Goal: Obtain resource: Obtain resource

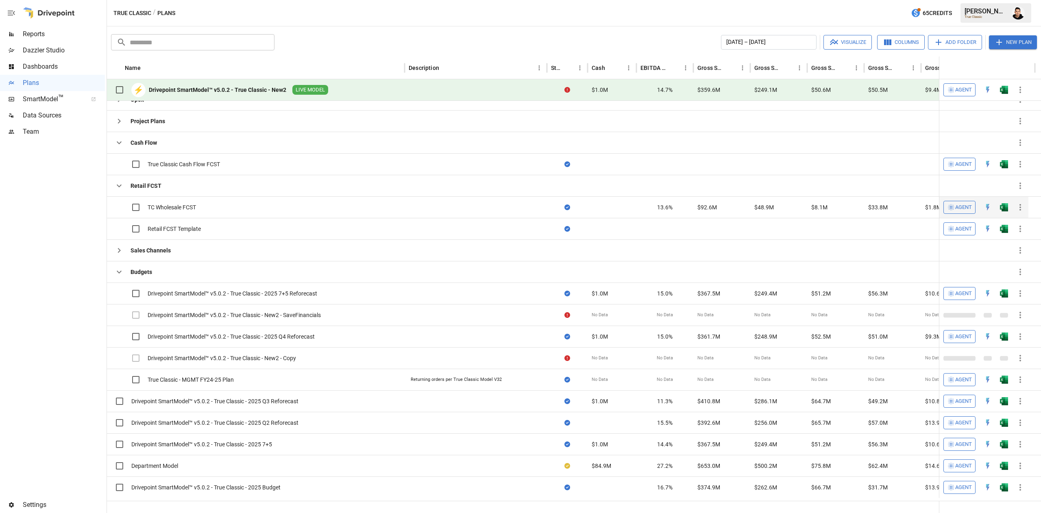
click at [1001, 213] on button "button" at bounding box center [1004, 207] width 26 height 12
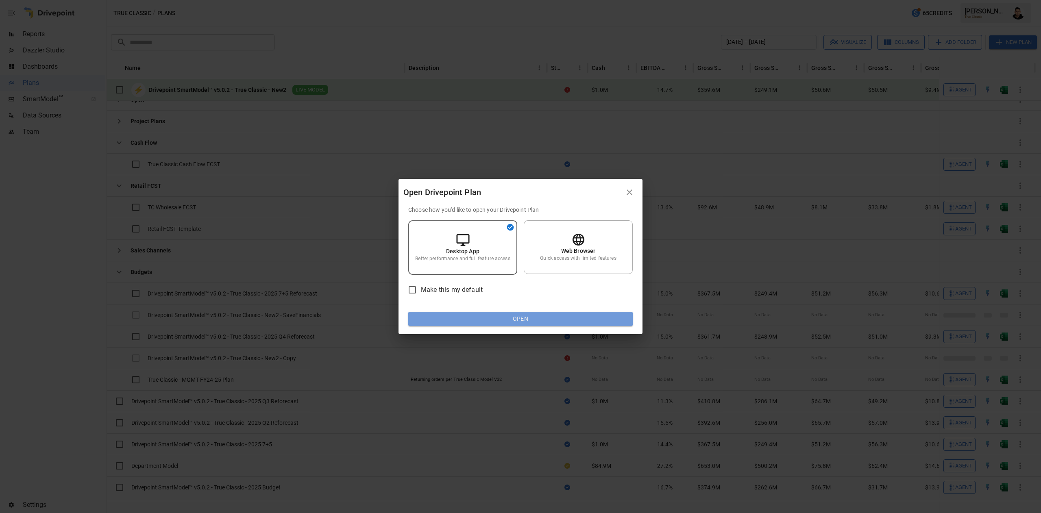
click at [479, 315] on button "Open" at bounding box center [520, 319] width 225 height 15
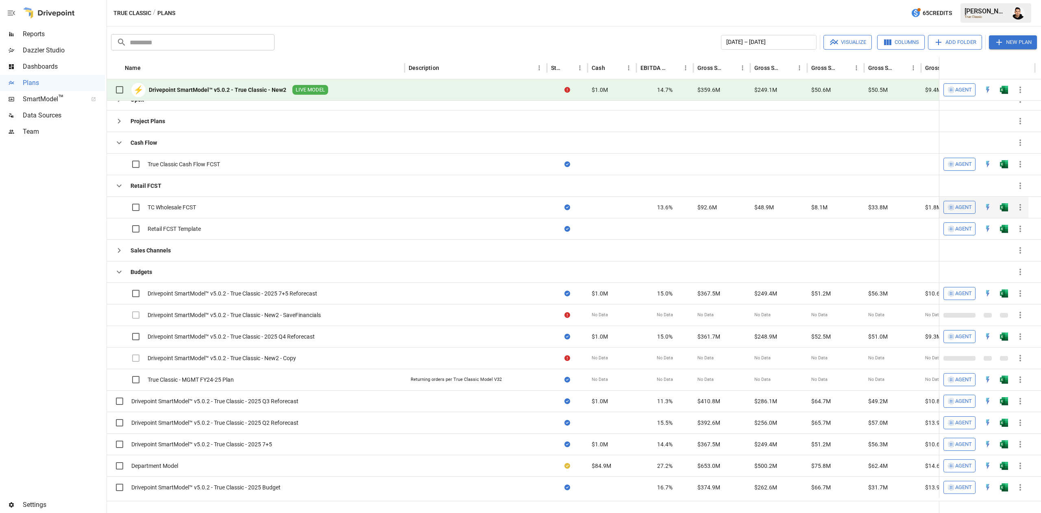
click at [1007, 203] on button "button" at bounding box center [1004, 207] width 26 height 12
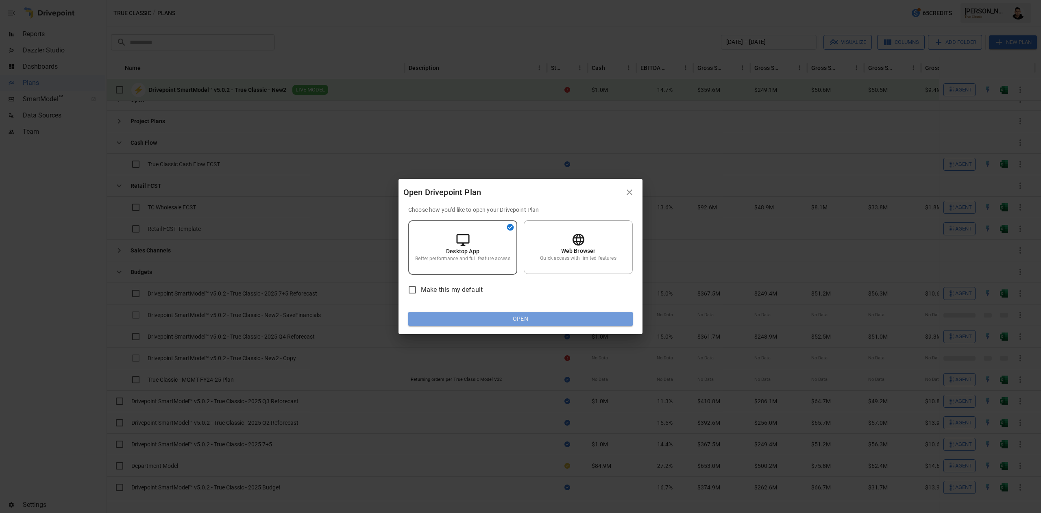
click at [516, 320] on button "Open" at bounding box center [520, 319] width 225 height 15
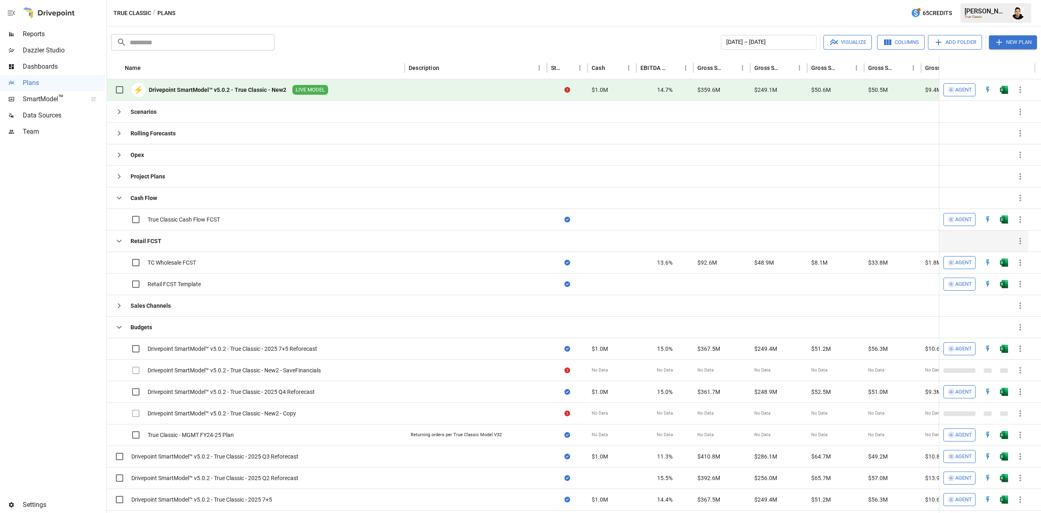
scroll to position [38, 0]
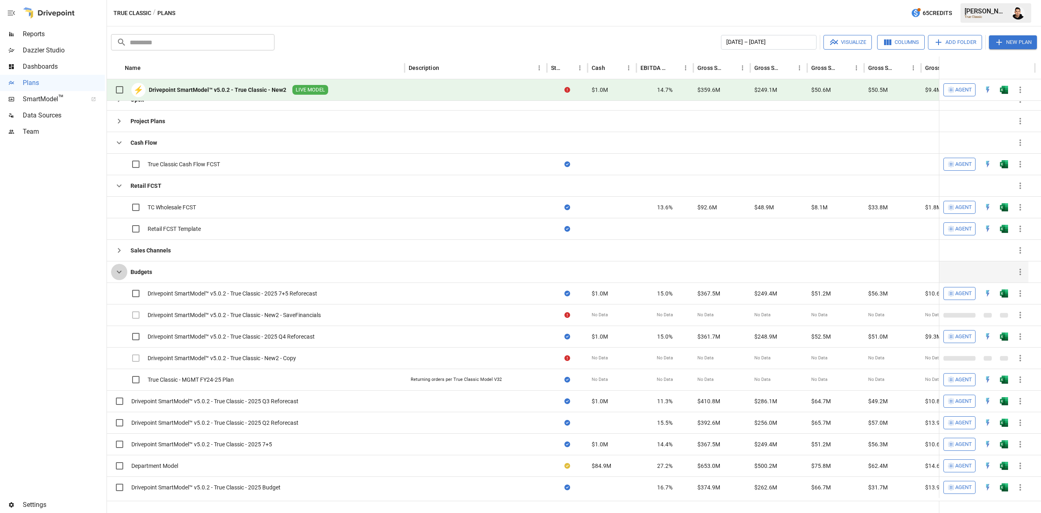
click at [122, 277] on icon "button" at bounding box center [119, 272] width 10 height 10
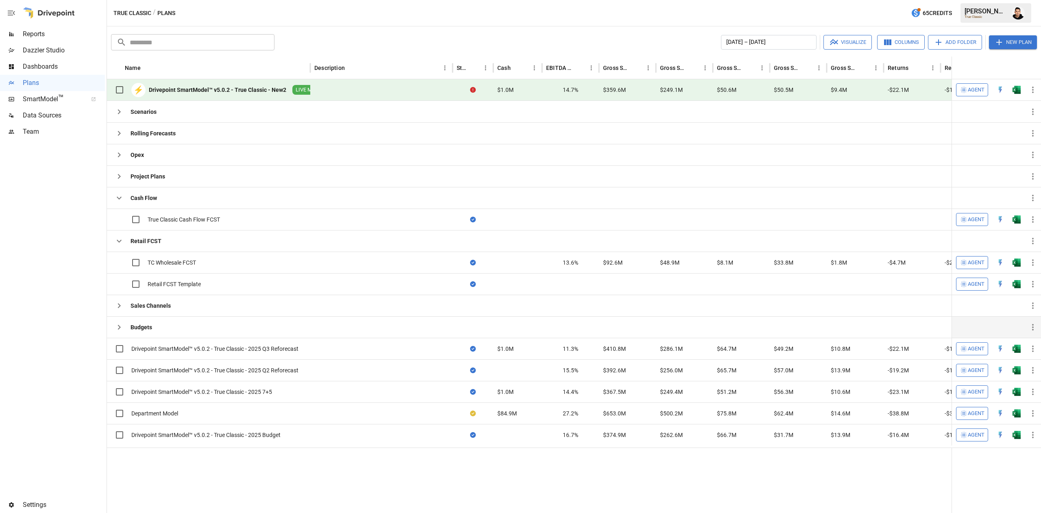
scroll to position [0, 0]
click at [119, 245] on icon "button" at bounding box center [119, 241] width 10 height 10
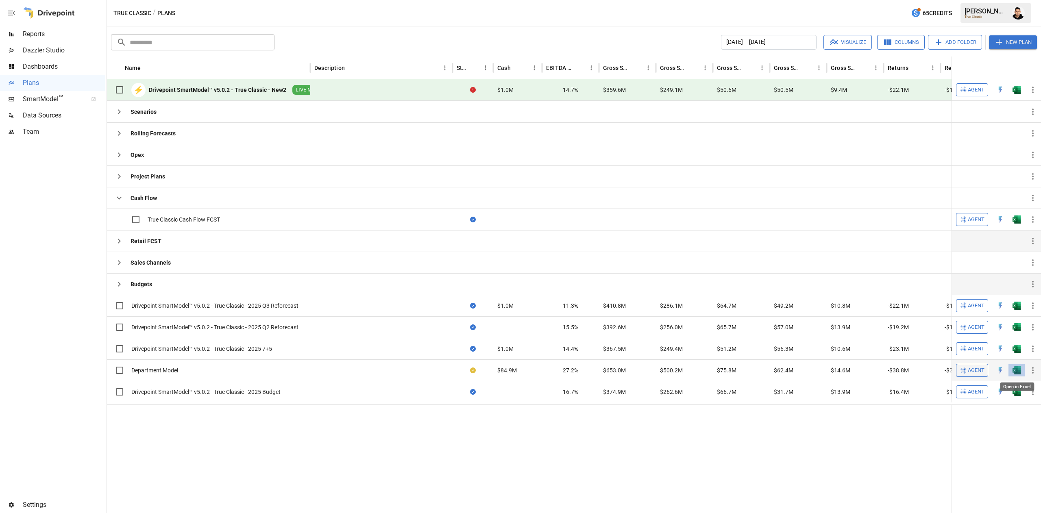
click at [1017, 373] on img "Open in Excel" at bounding box center [1017, 371] width 8 height 8
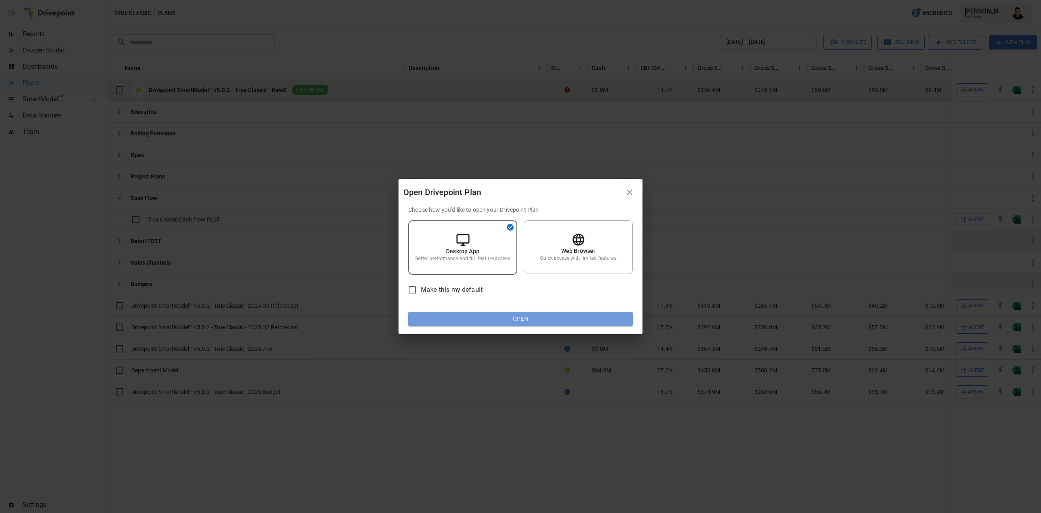
click at [610, 317] on button "Open" at bounding box center [520, 319] width 225 height 15
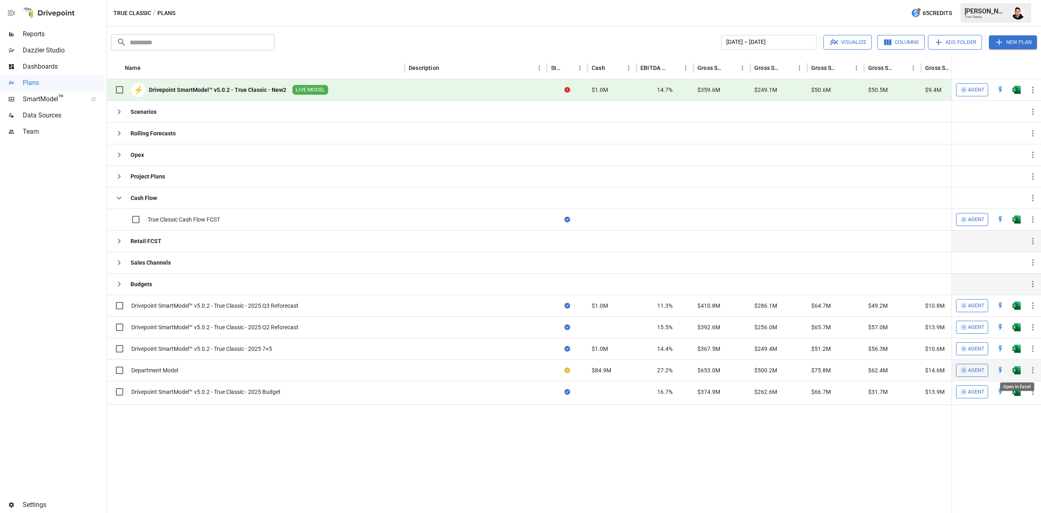
click at [1017, 375] on img "Open in Excel" at bounding box center [1017, 371] width 8 height 8
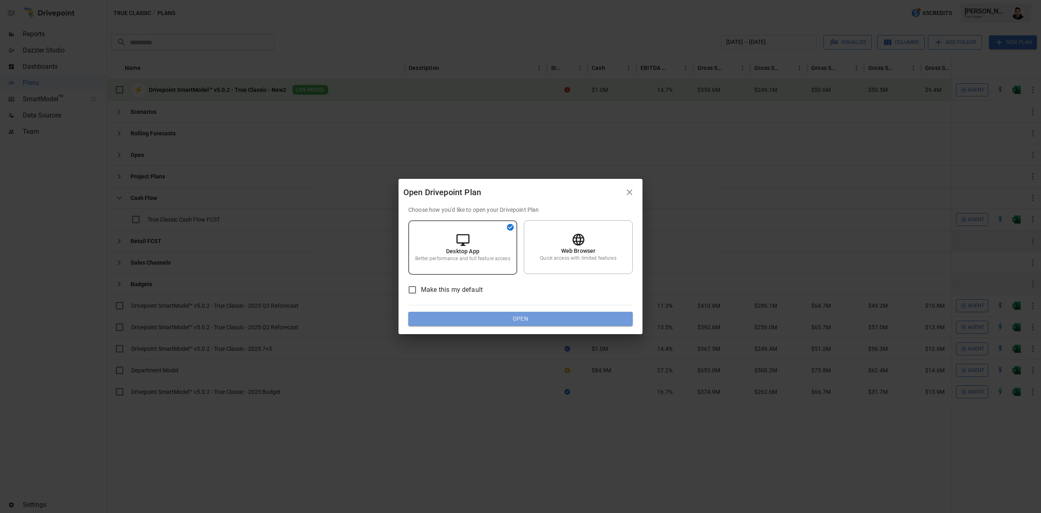
click at [567, 315] on button "Open" at bounding box center [520, 319] width 225 height 15
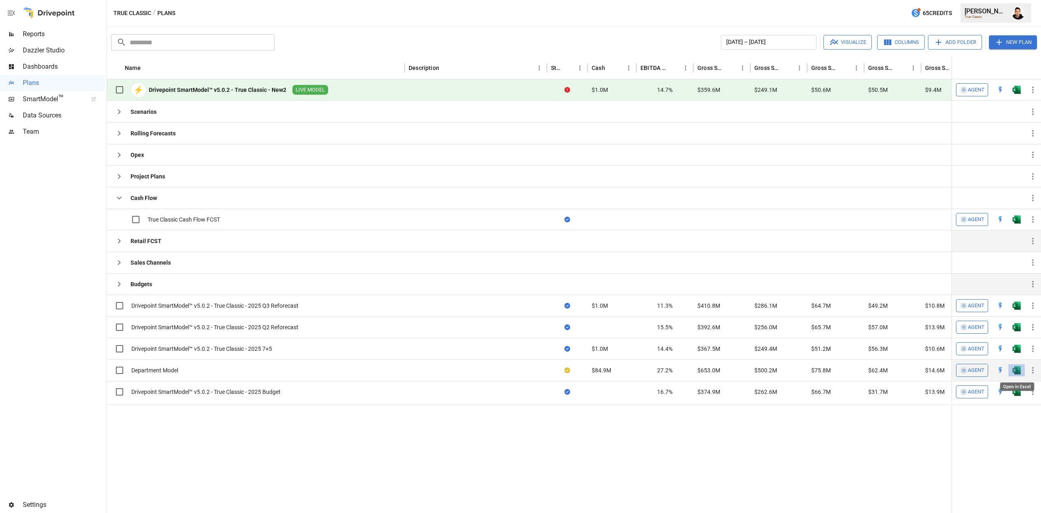
click at [1020, 373] on img "Open in Excel" at bounding box center [1017, 371] width 8 height 8
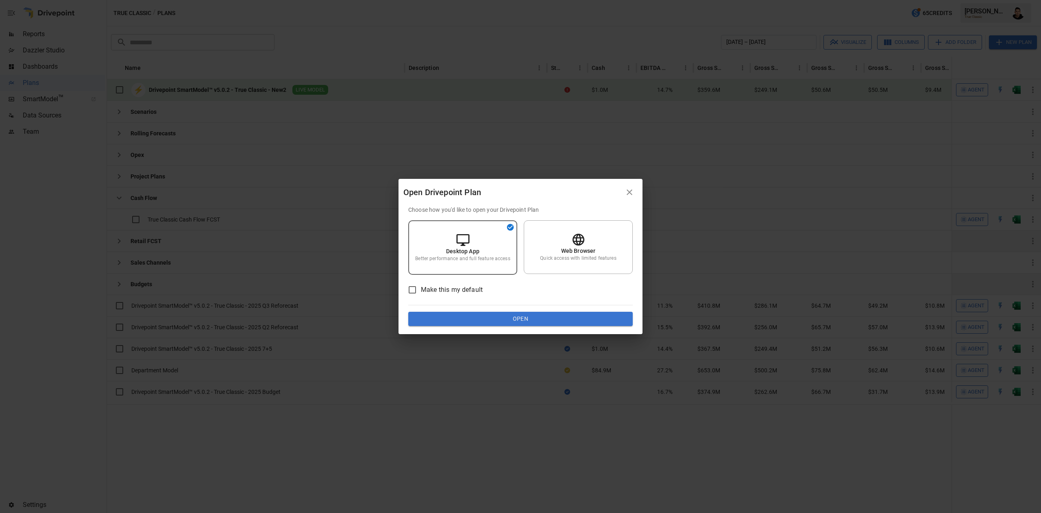
click at [575, 316] on button "Open" at bounding box center [520, 319] width 225 height 15
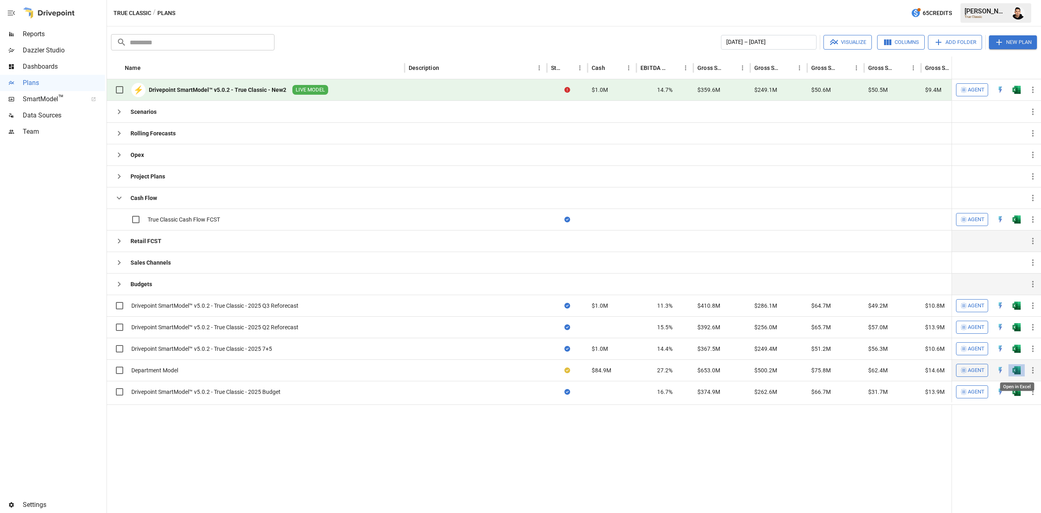
click at [1014, 372] on img "Open in Excel" at bounding box center [1017, 371] width 8 height 8
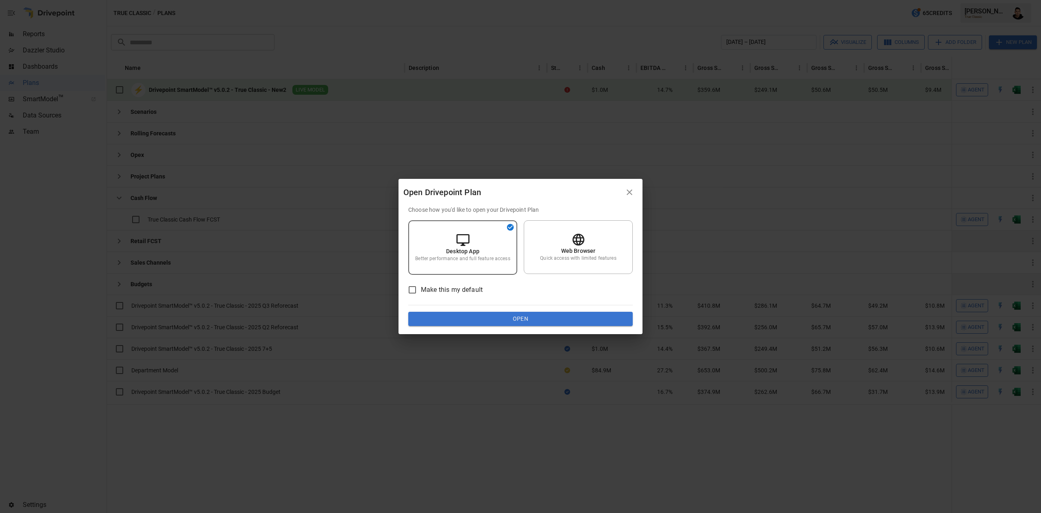
click at [570, 309] on div "Choose how you'd like to open your Drivepoint Plan Desktop App Better performan…" at bounding box center [520, 266] width 225 height 121
click at [582, 326] on div "Choose how you'd like to open your Drivepoint Plan Desktop App Better performan…" at bounding box center [521, 270] width 244 height 129
click at [585, 325] on button "Open" at bounding box center [520, 319] width 225 height 15
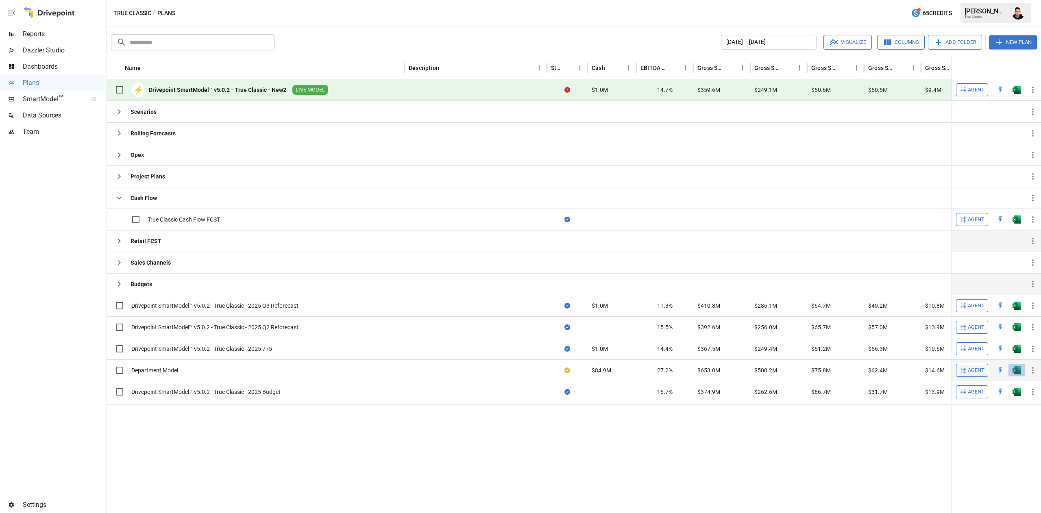
click at [1021, 374] on button "button" at bounding box center [1017, 370] width 26 height 12
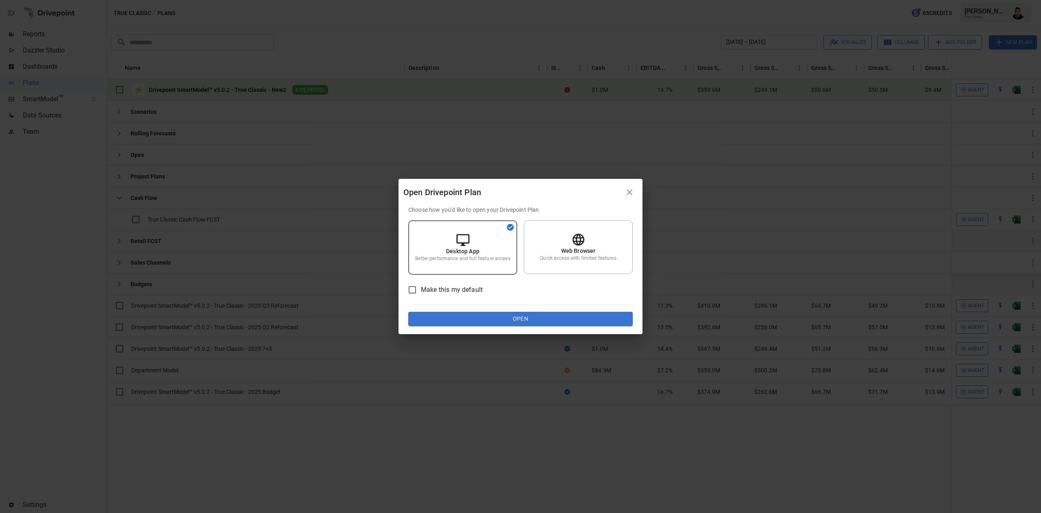
click at [591, 320] on button "Open" at bounding box center [520, 319] width 225 height 15
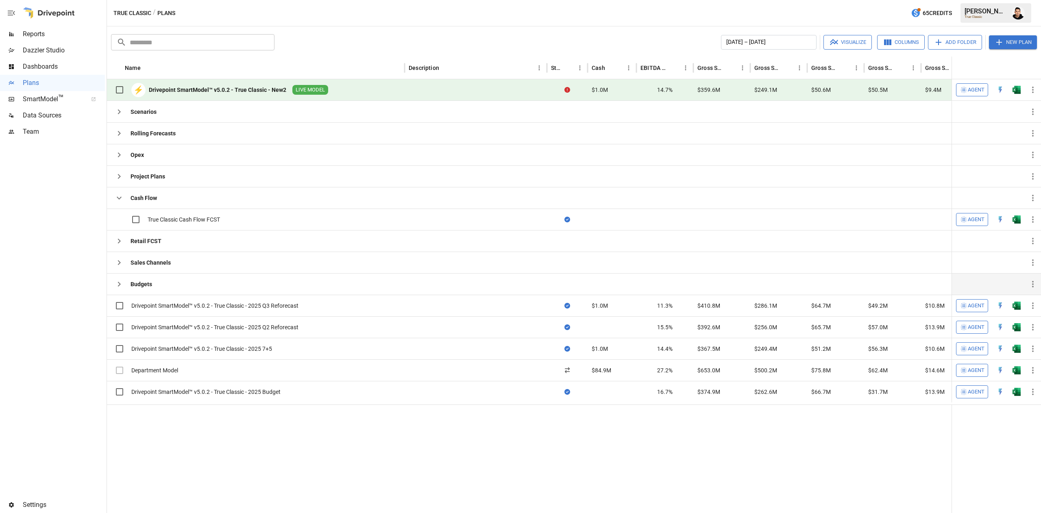
click at [122, 240] on icon "button" at bounding box center [119, 241] width 10 height 10
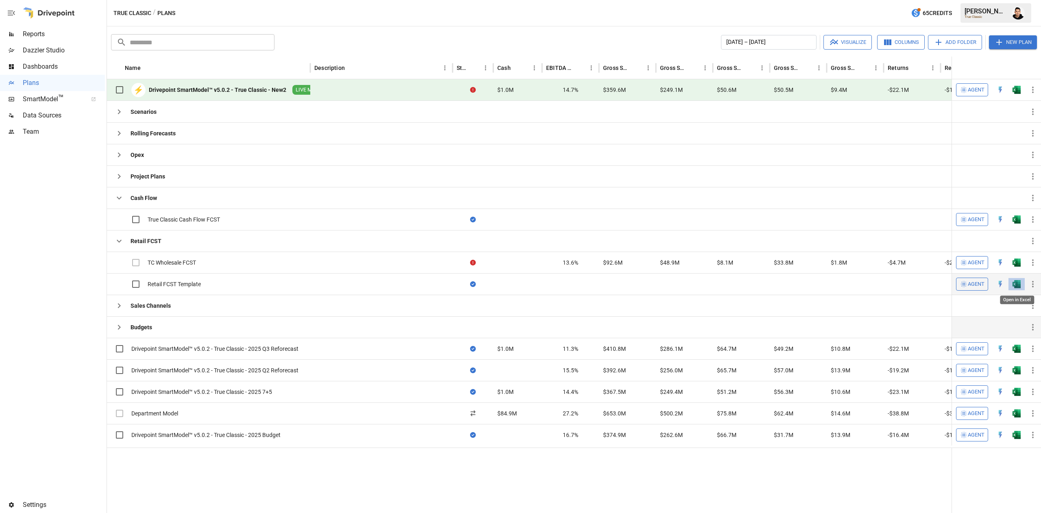
click at [1017, 284] on img "Open in Excel" at bounding box center [1017, 284] width 8 height 8
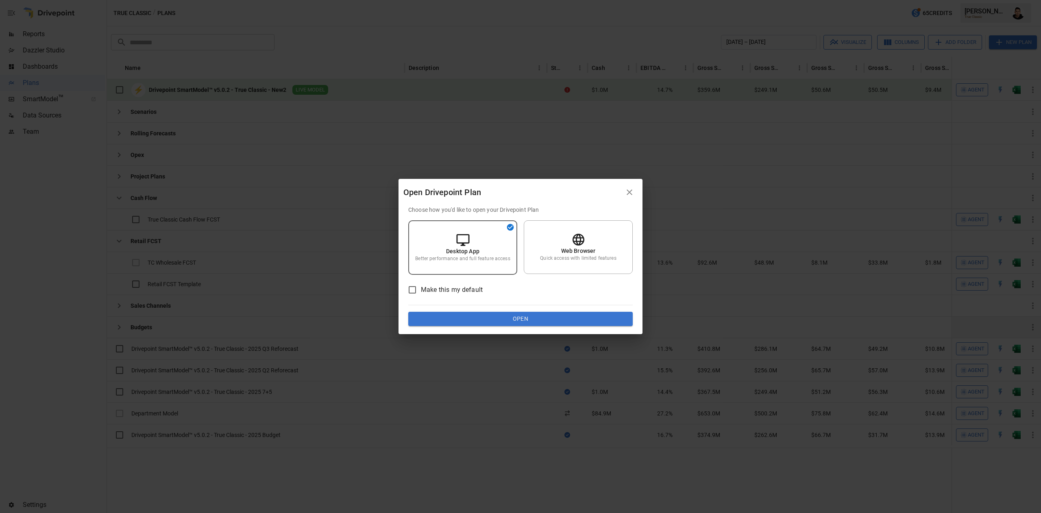
click at [614, 314] on button "Open" at bounding box center [520, 319] width 225 height 15
